Goal: Check status: Check status

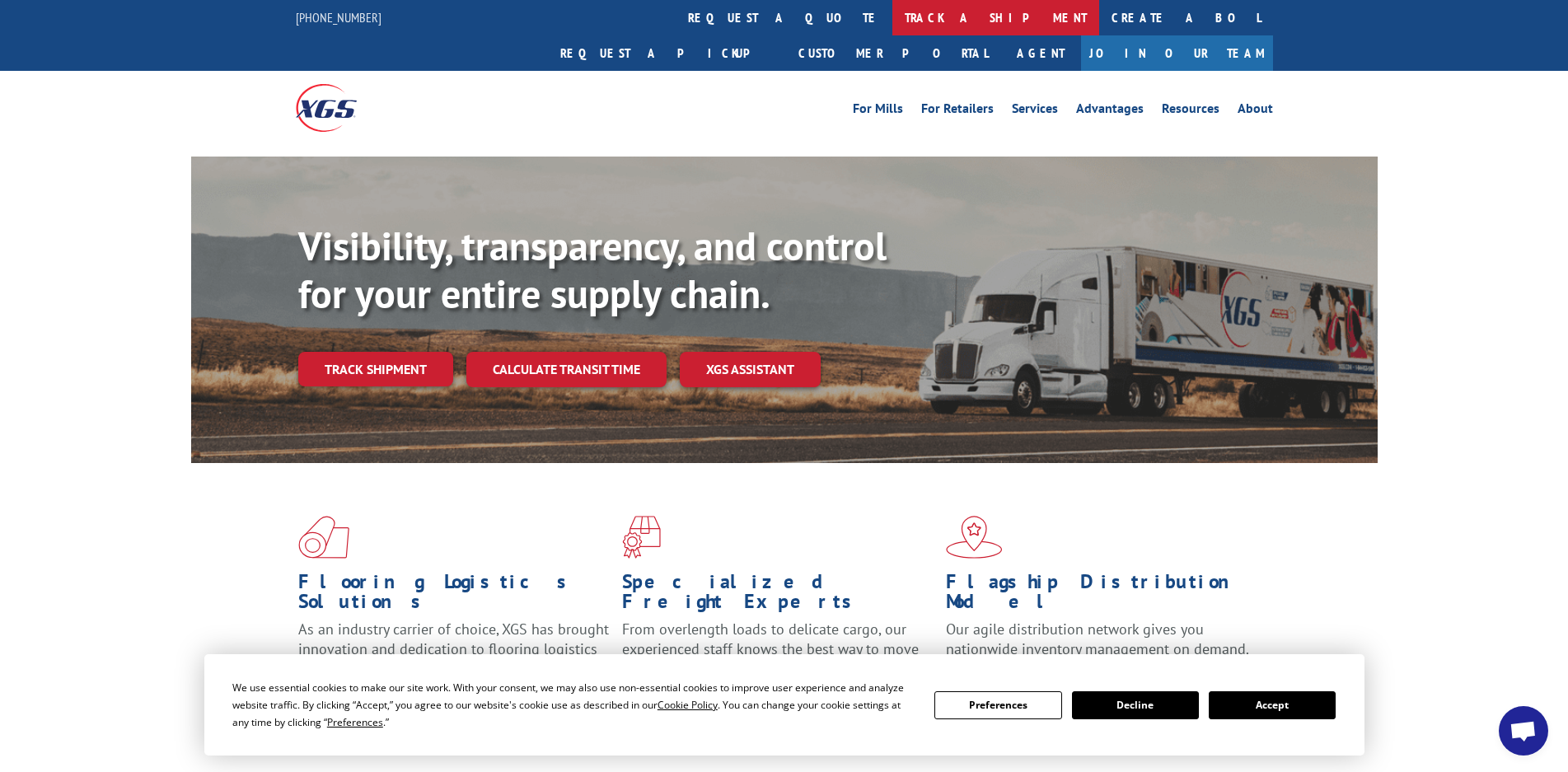
click at [892, 13] on link "track a shipment" at bounding box center [995, 18] width 207 height 35
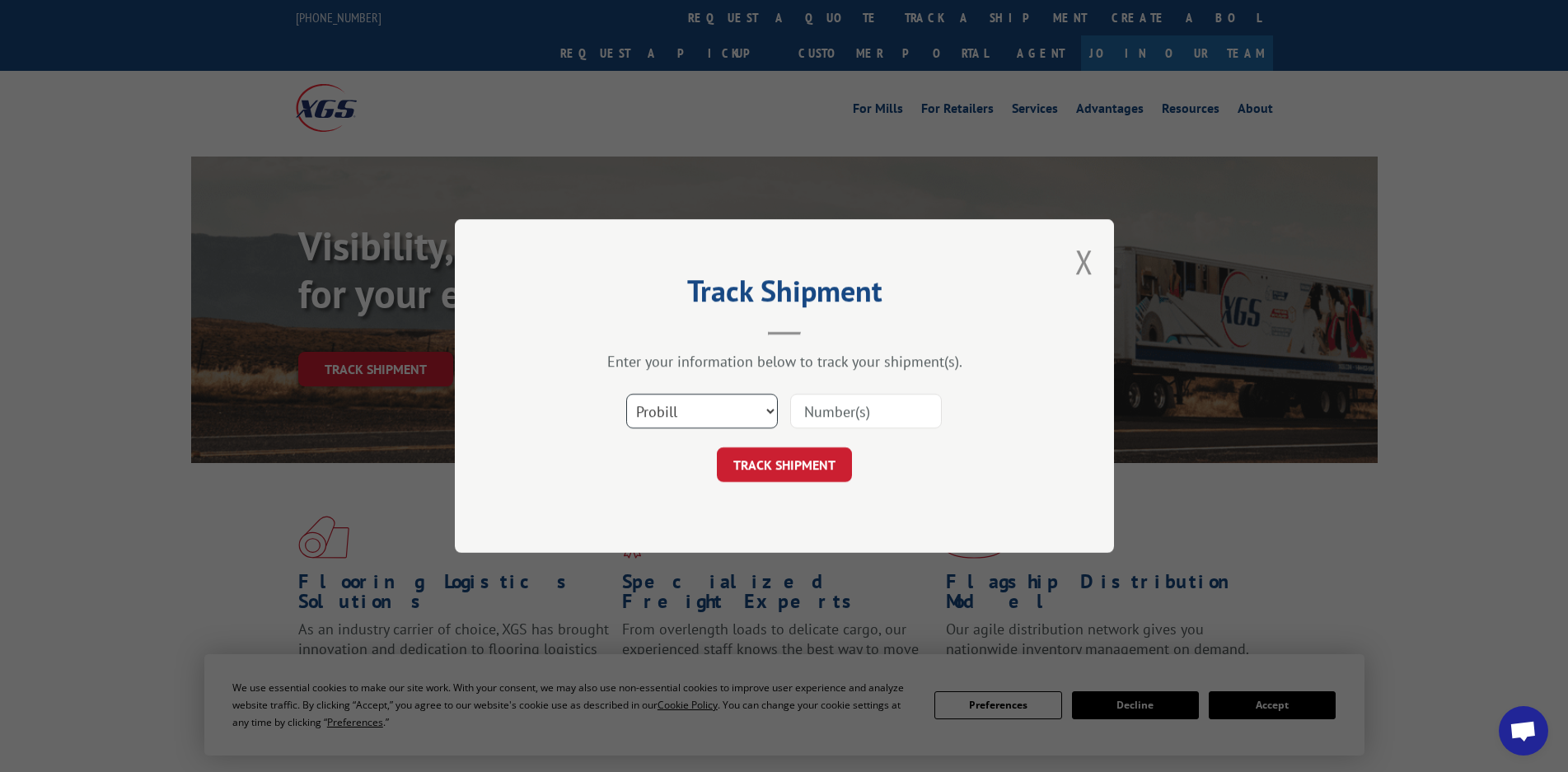
click at [697, 398] on select "Select category... Probill BOL PO" at bounding box center [702, 411] width 152 height 35
click at [836, 400] on input at bounding box center [866, 411] width 152 height 35
paste input "17442849"
type input "17442849"
click at [754, 462] on button "TRACK SHIPMENT" at bounding box center [784, 464] width 135 height 35
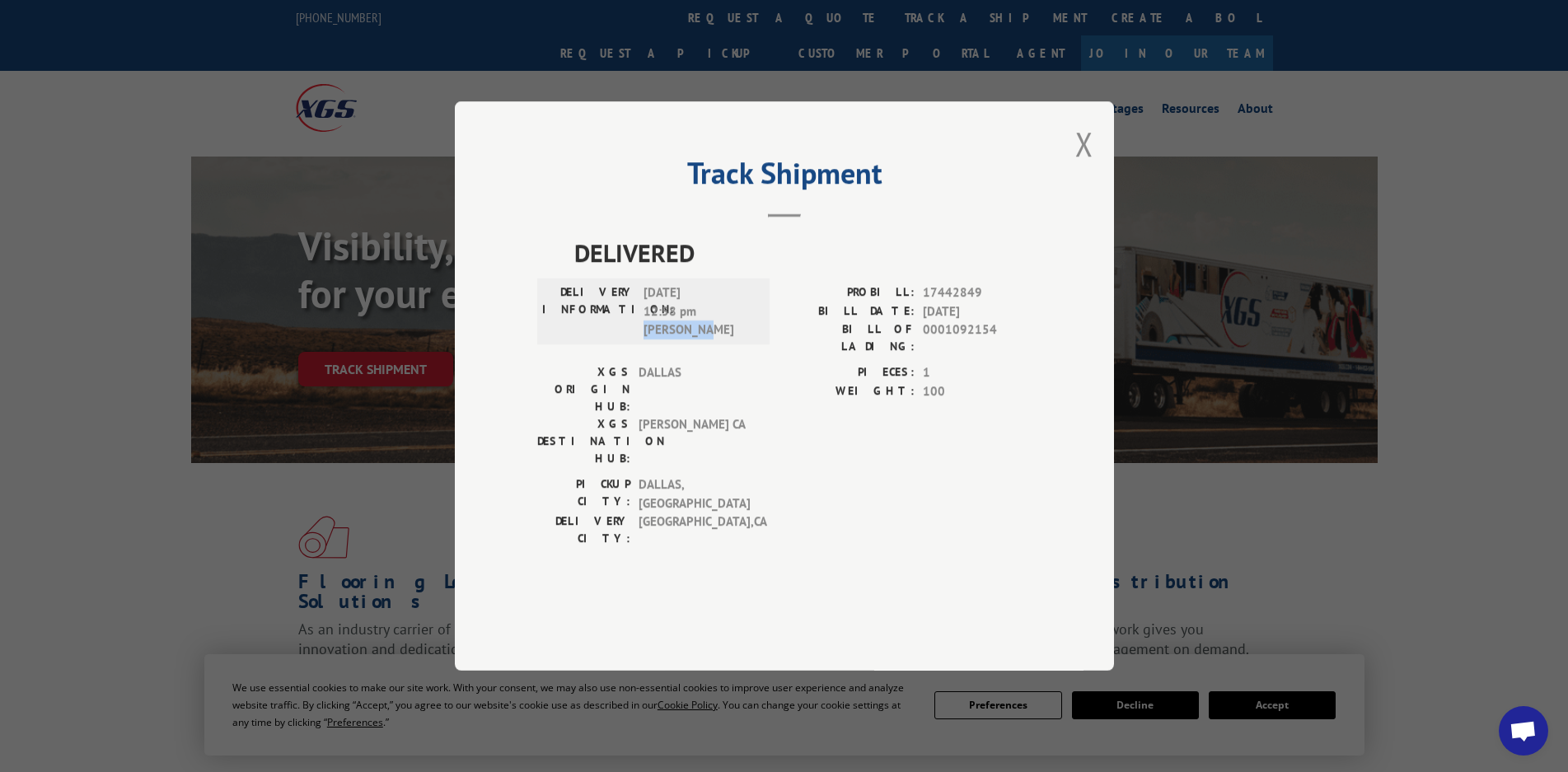
drag, startPoint x: 706, startPoint y: 380, endPoint x: 641, endPoint y: 381, distance: 65.0
click at [641, 339] on div "DELIVERY INFORMATION: [DATE] 12:58 pm [PERSON_NAME]" at bounding box center [653, 311] width 223 height 56
click at [659, 339] on span "[DATE] 12:58 pm [PERSON_NAME]" at bounding box center [699, 311] width 111 height 56
